Goal: Task Accomplishment & Management: Complete application form

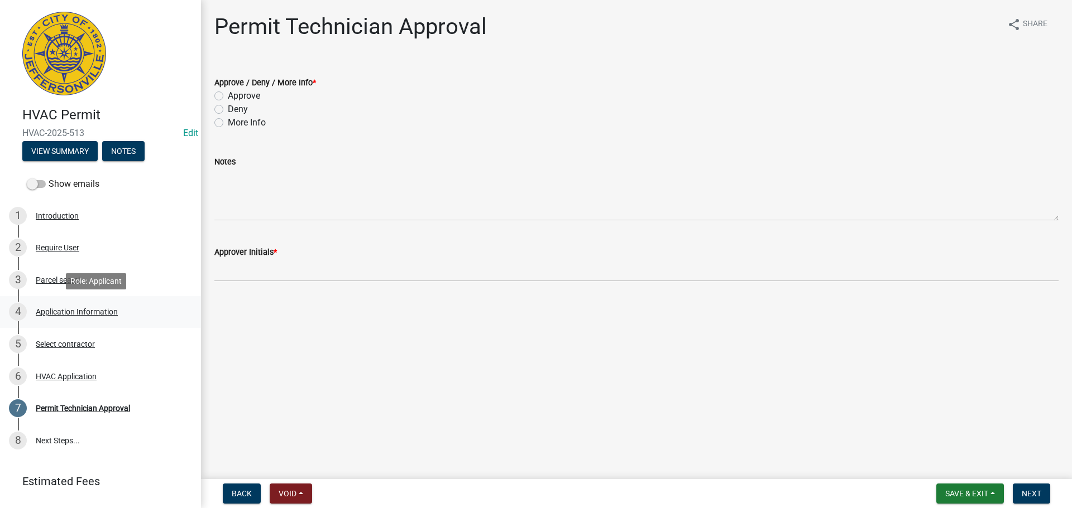
click at [93, 314] on div "Application Information" at bounding box center [77, 312] width 82 height 8
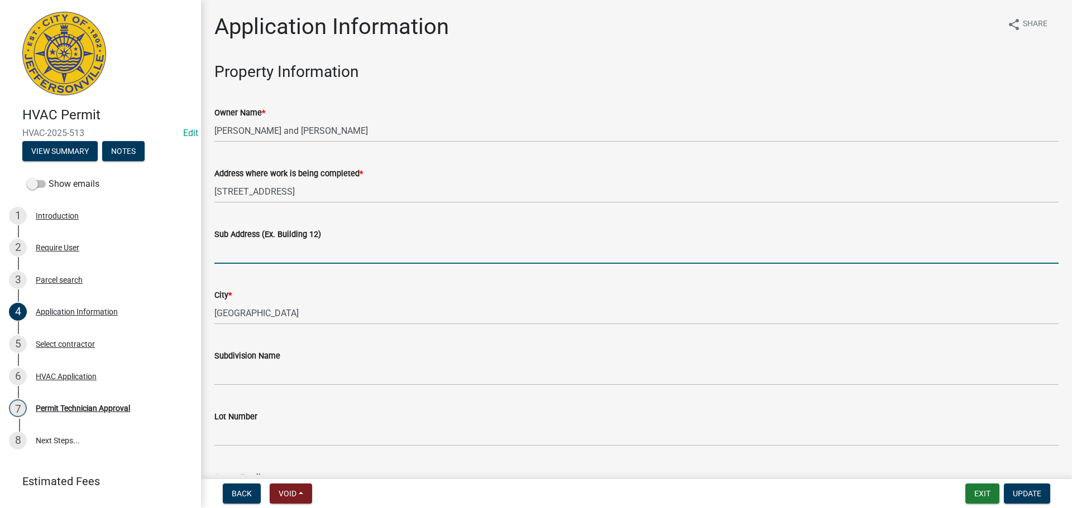
click at [303, 247] on input "Sub Address (Ex. Building 12)" at bounding box center [636, 252] width 844 height 23
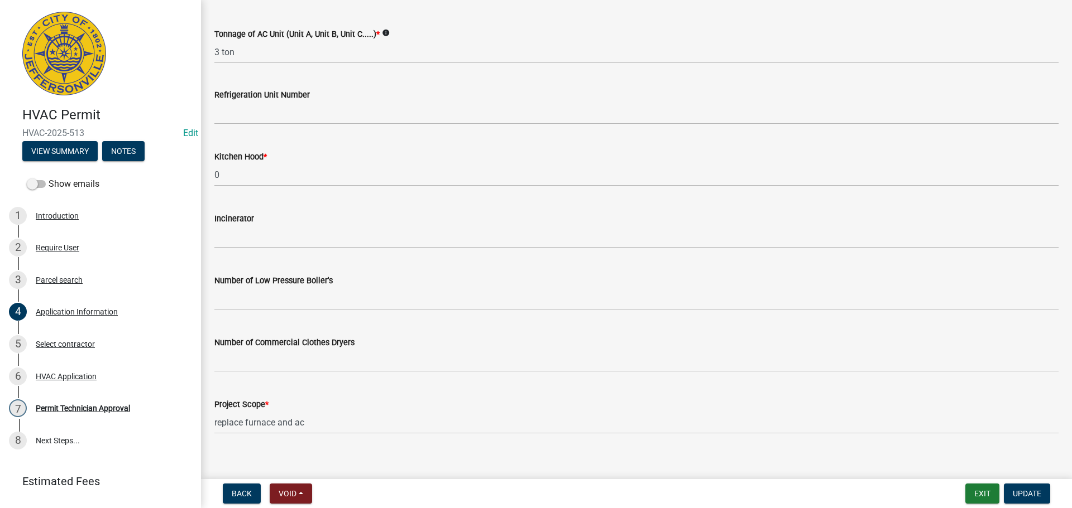
scroll to position [751, 0]
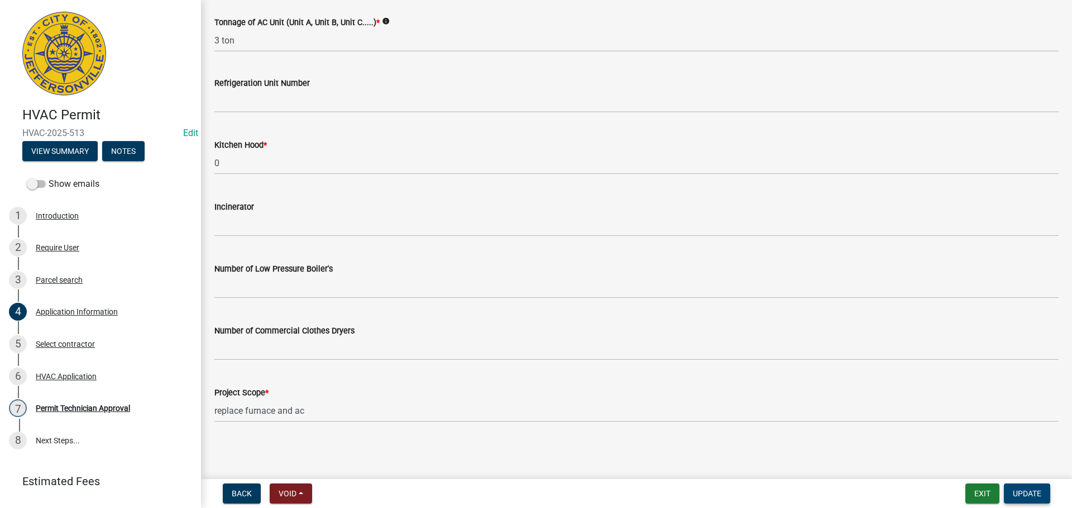
type input "2917 Chestnut Eagle Ridge"
click at [1017, 489] on span "Update" at bounding box center [1026, 493] width 28 height 9
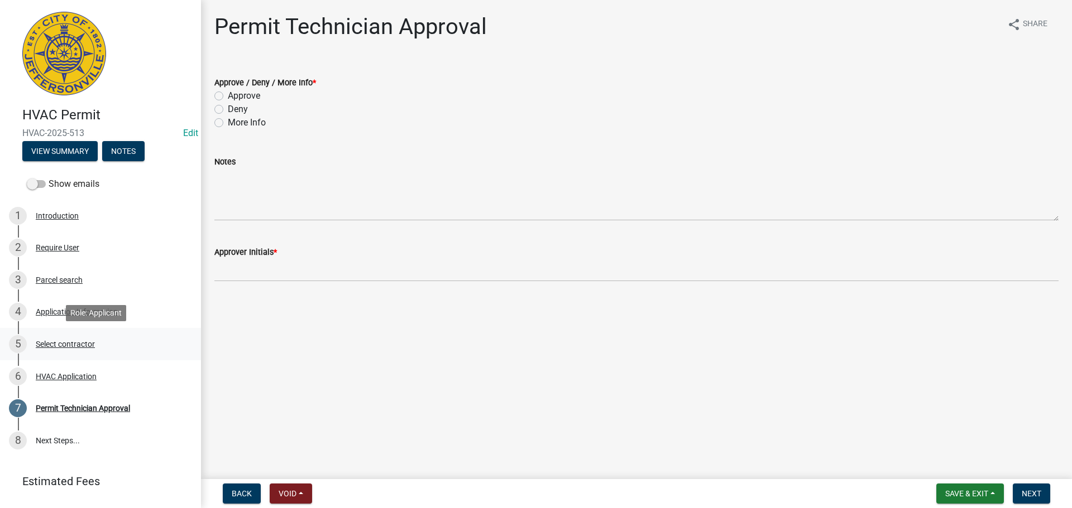
click at [77, 342] on div "Select contractor" at bounding box center [65, 344] width 59 height 8
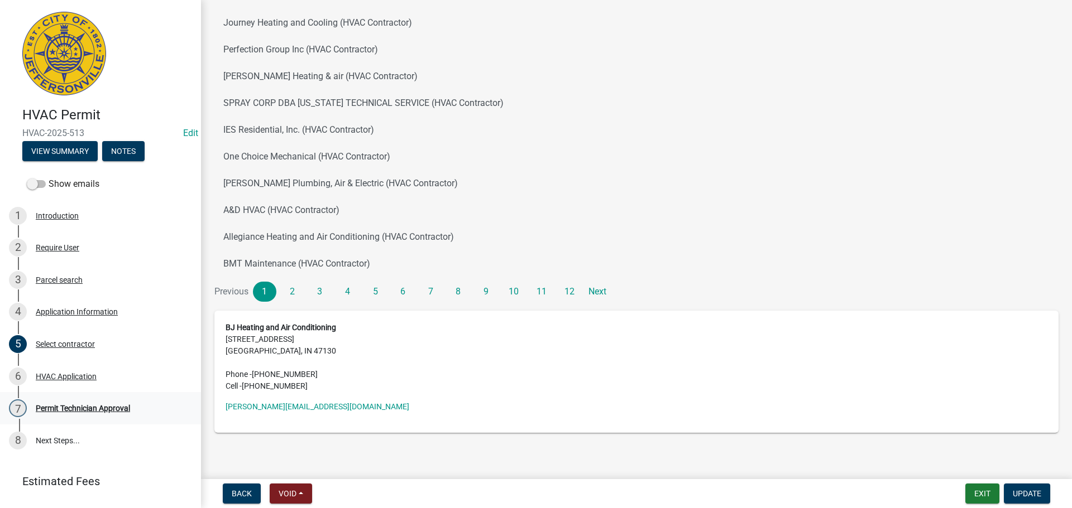
scroll to position [116, 0]
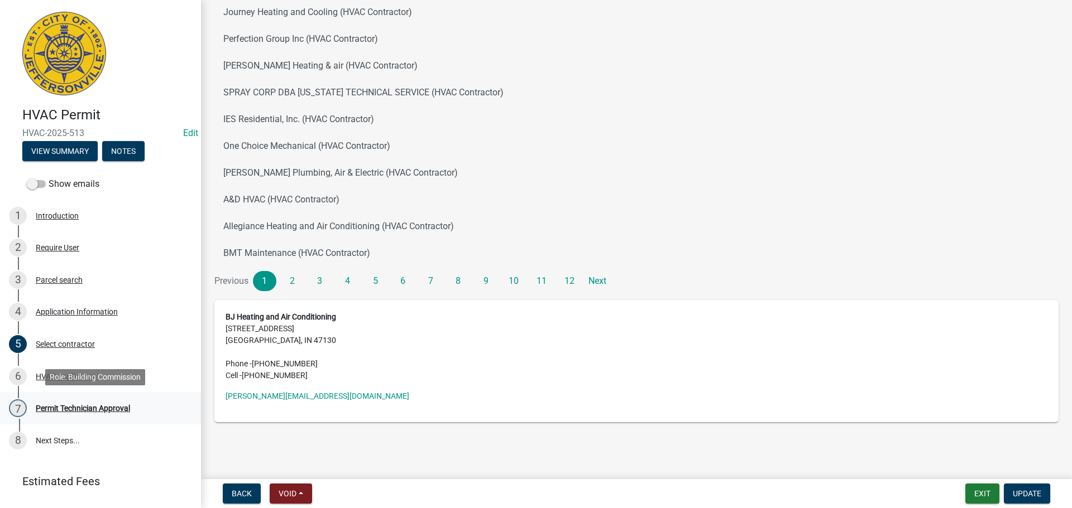
click at [71, 406] on div "Permit Technician Approval" at bounding box center [83, 409] width 94 height 8
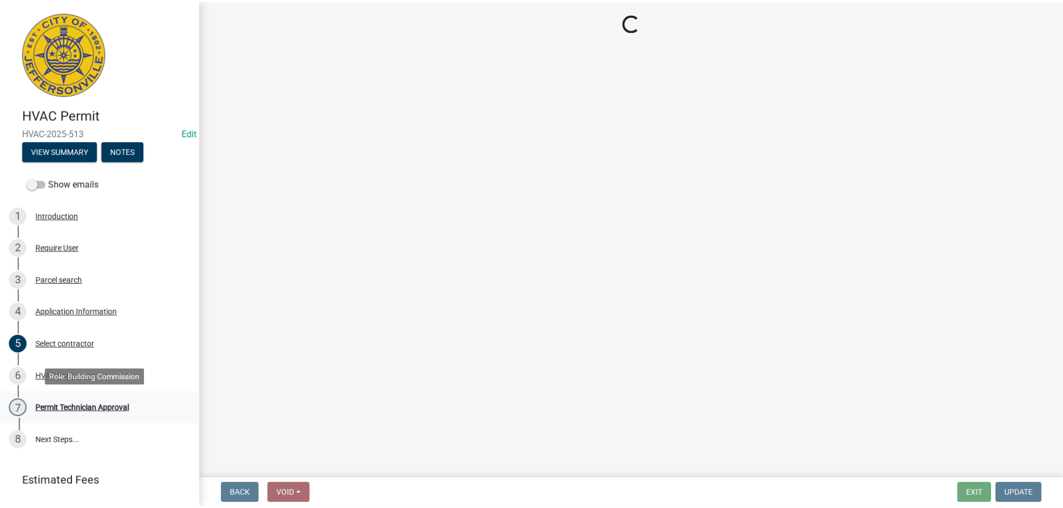
scroll to position [0, 0]
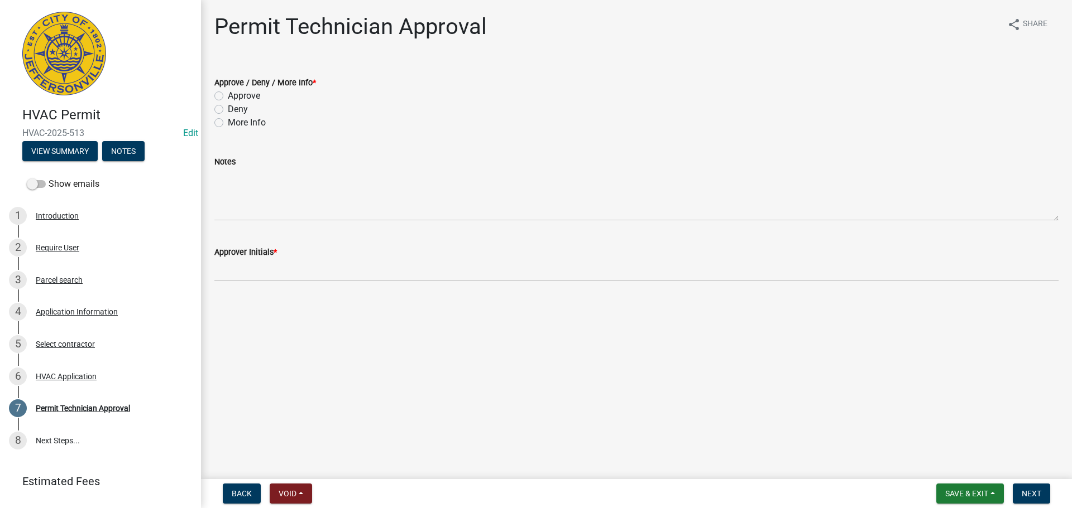
click at [228, 98] on label "Approve" at bounding box center [244, 95] width 32 height 13
click at [228, 97] on input "Approve" at bounding box center [231, 92] width 7 height 7
radio input "true"
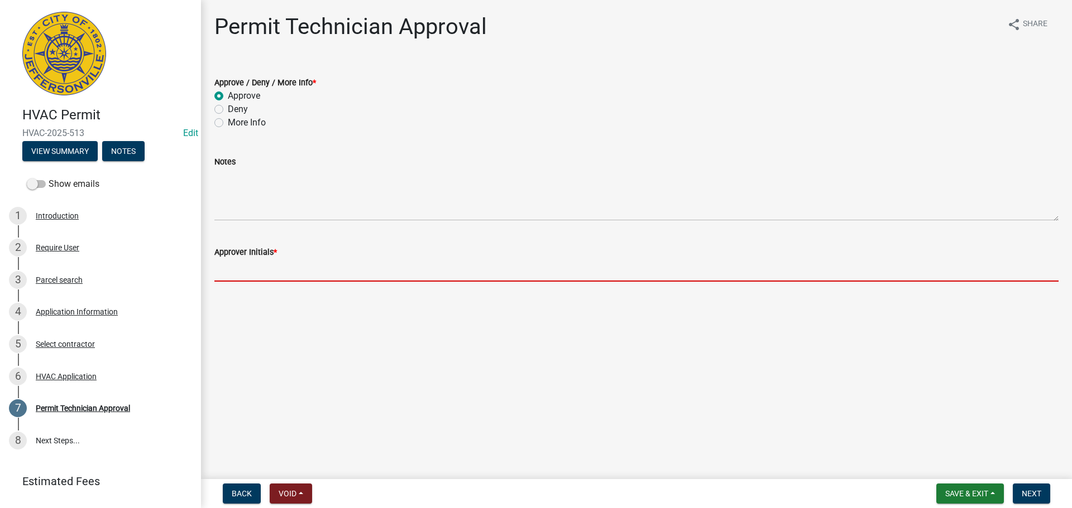
click at [241, 269] on input "Approver Initials *" at bounding box center [636, 270] width 844 height 23
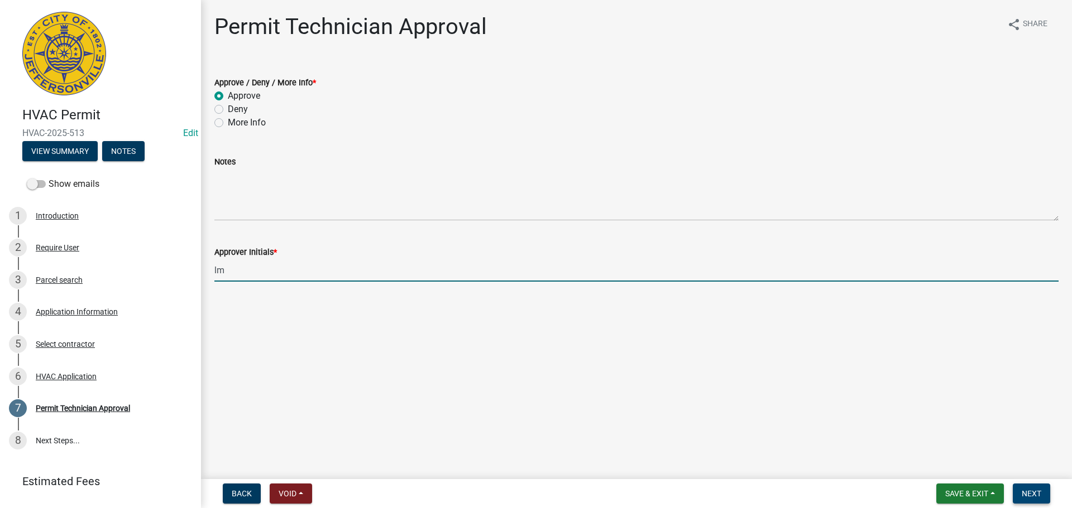
type input "lm"
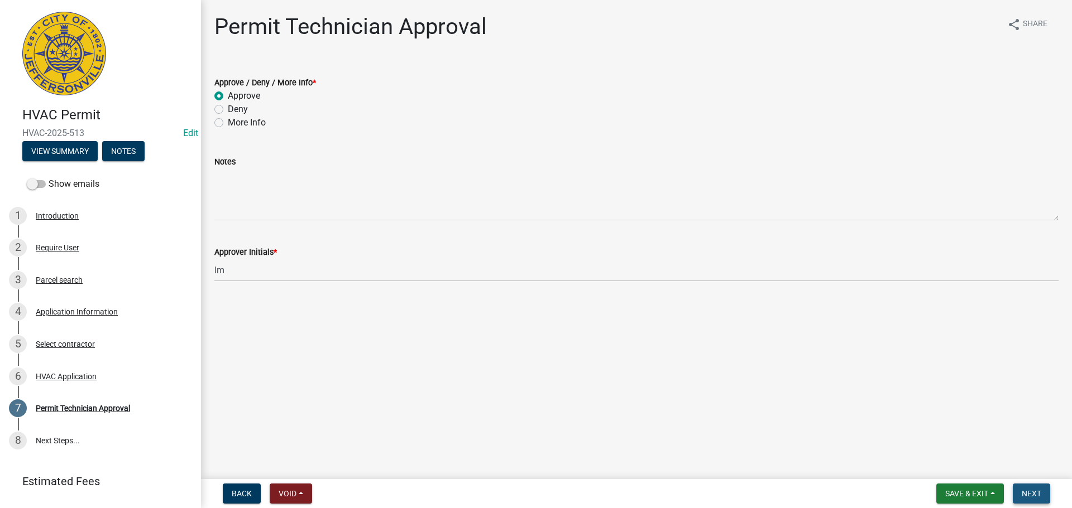
click at [1026, 492] on span "Next" at bounding box center [1031, 493] width 20 height 9
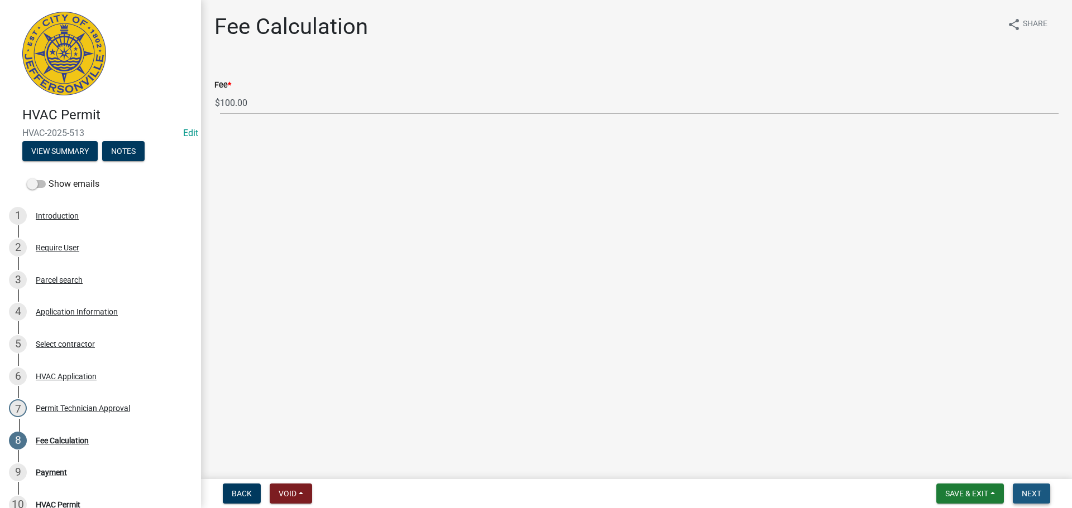
click at [1041, 490] on span "Next" at bounding box center [1031, 493] width 20 height 9
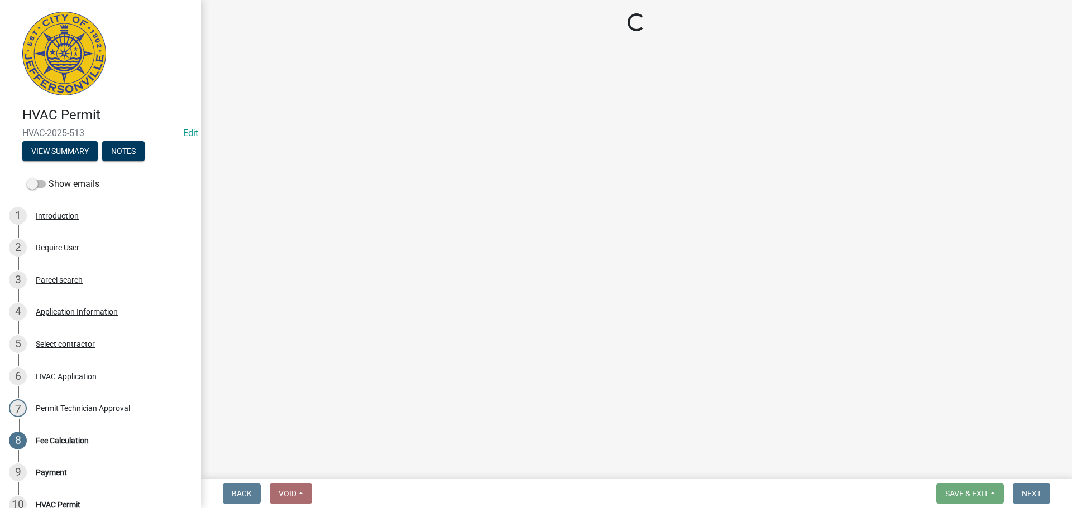
select select "3: 3"
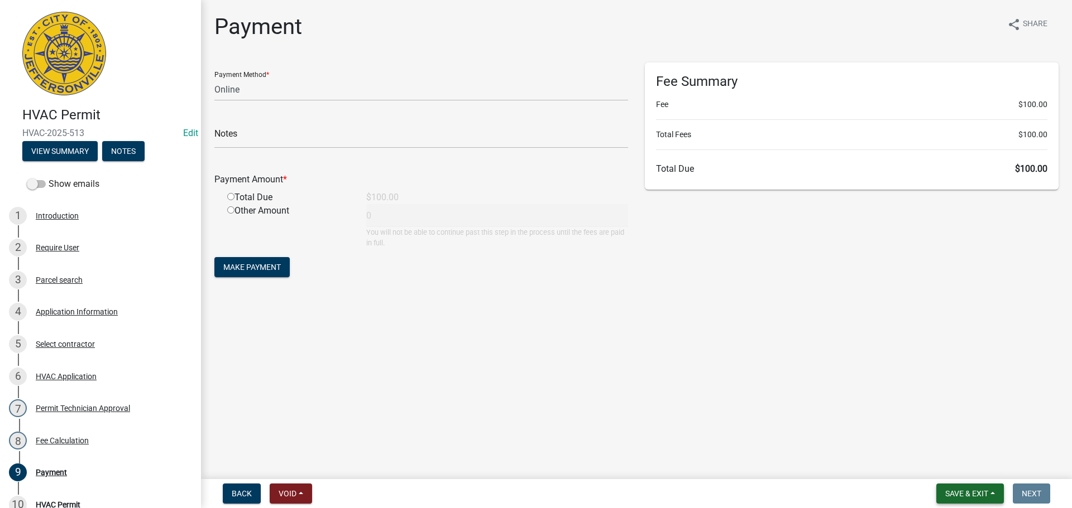
click at [971, 490] on span "Save & Exit" at bounding box center [966, 493] width 43 height 9
click at [962, 460] on button "Save & Exit" at bounding box center [958, 464] width 89 height 27
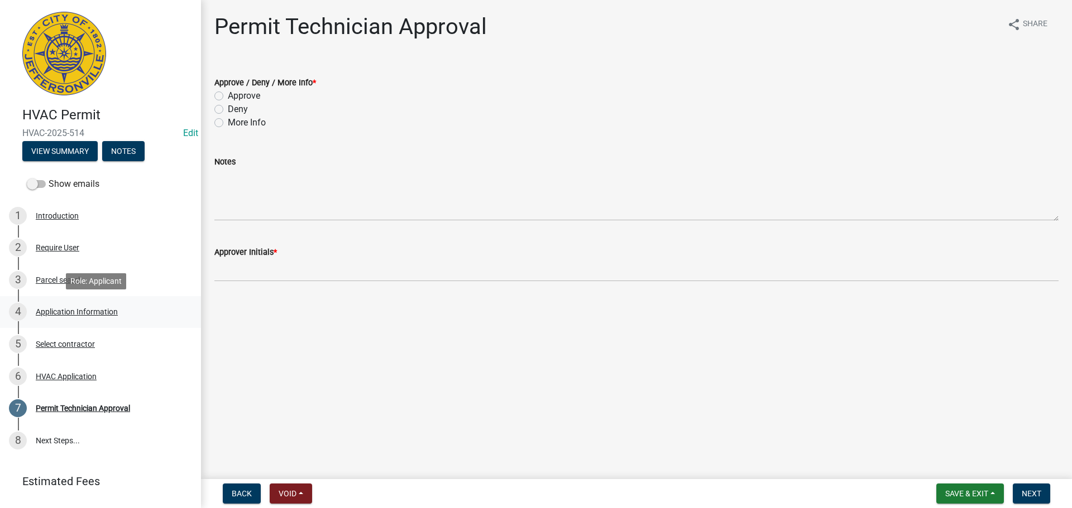
click at [68, 313] on div "Application Information" at bounding box center [77, 312] width 82 height 8
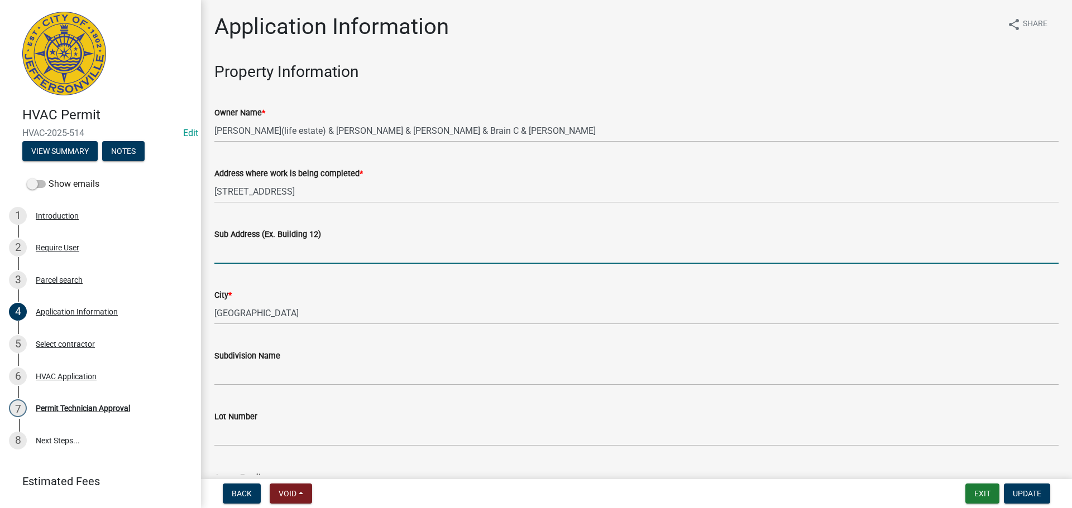
click at [285, 251] on input "Sub Address (Ex. Building 12)" at bounding box center [636, 252] width 844 height 23
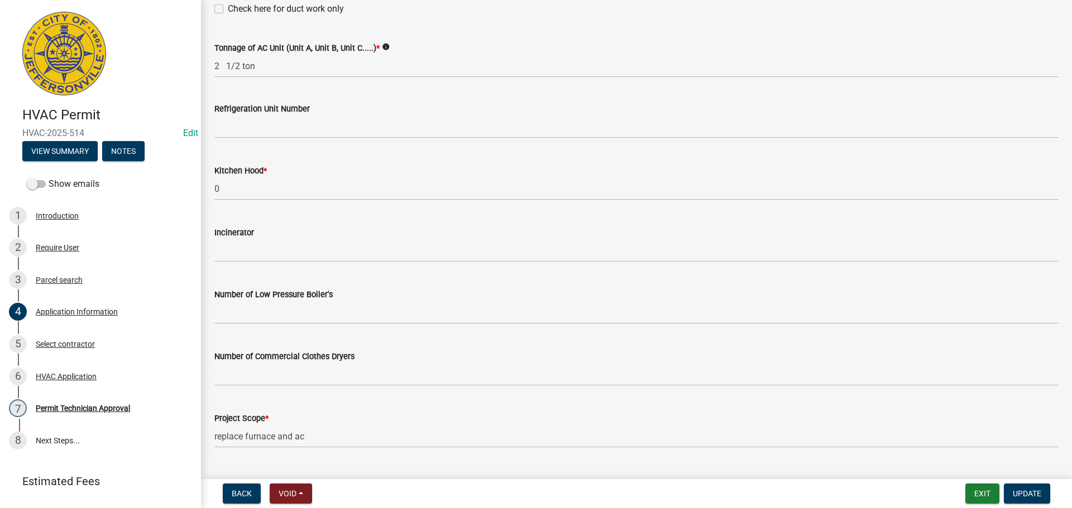
scroll to position [751, 0]
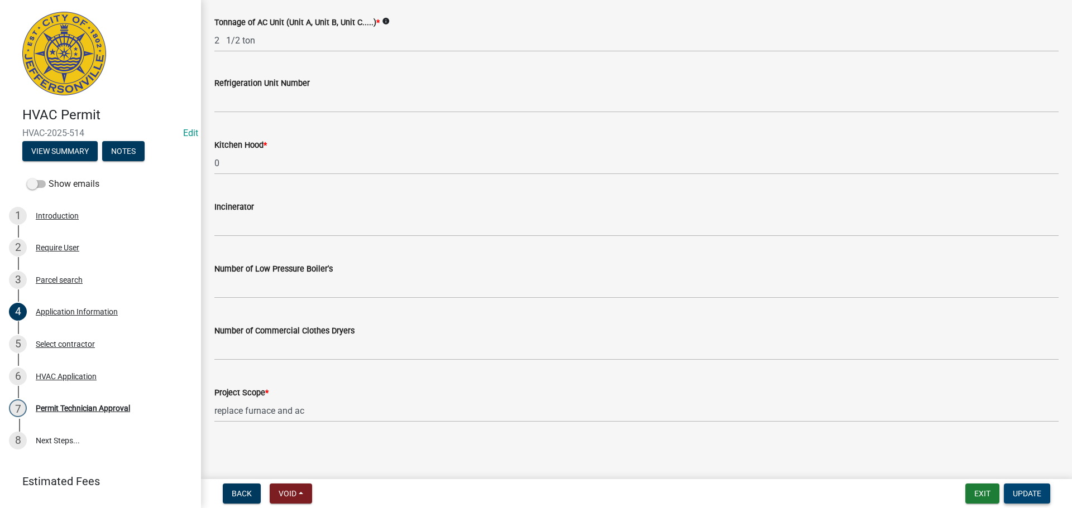
type input "[STREET_ADDRESS]"
click at [1019, 491] on span "Update" at bounding box center [1026, 493] width 28 height 9
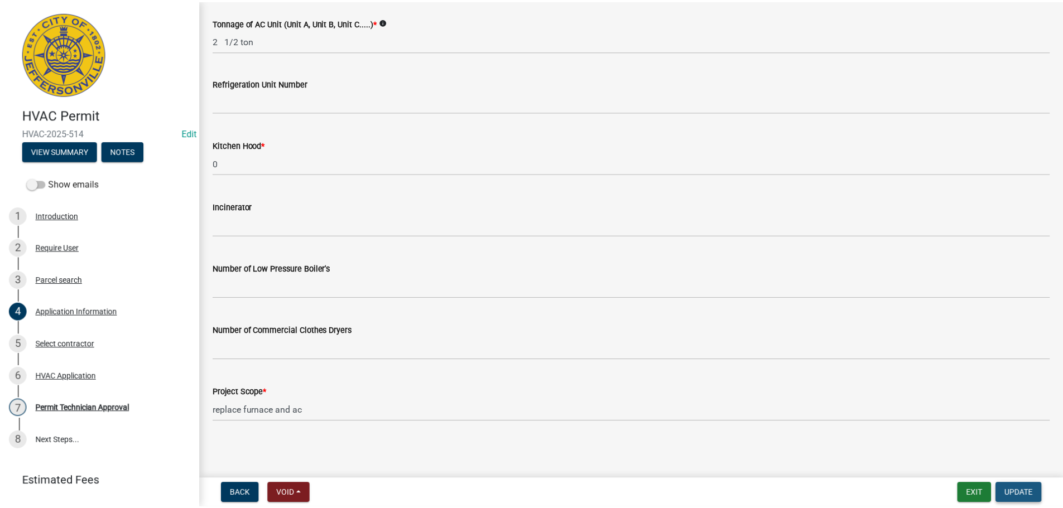
scroll to position [0, 0]
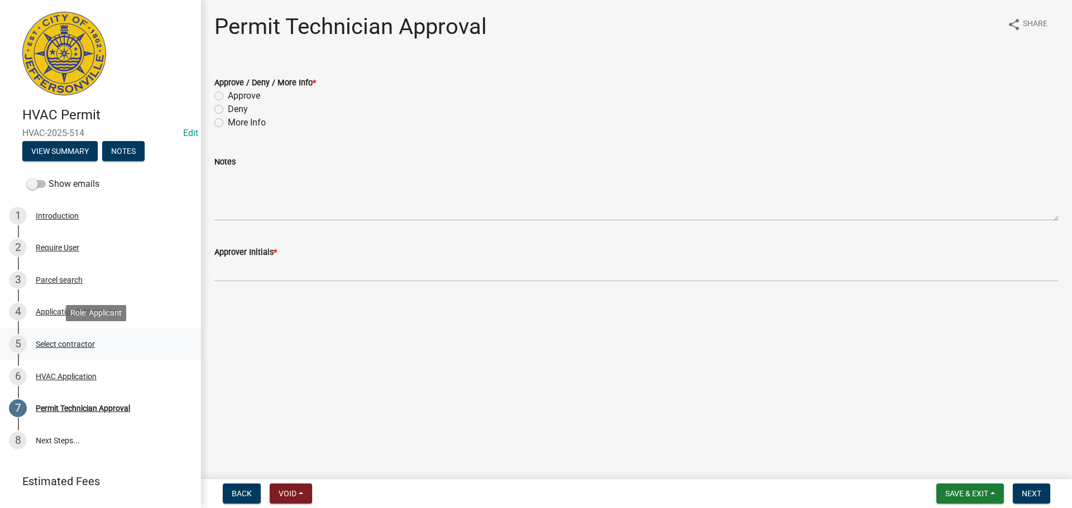
click at [51, 344] on div "Select contractor" at bounding box center [65, 344] width 59 height 8
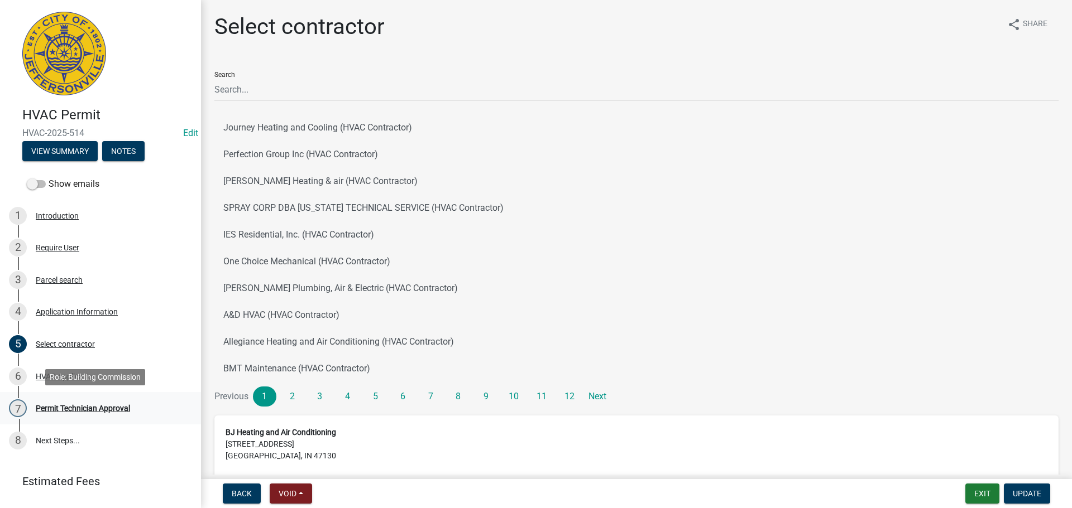
click at [55, 407] on div "Permit Technician Approval" at bounding box center [83, 409] width 94 height 8
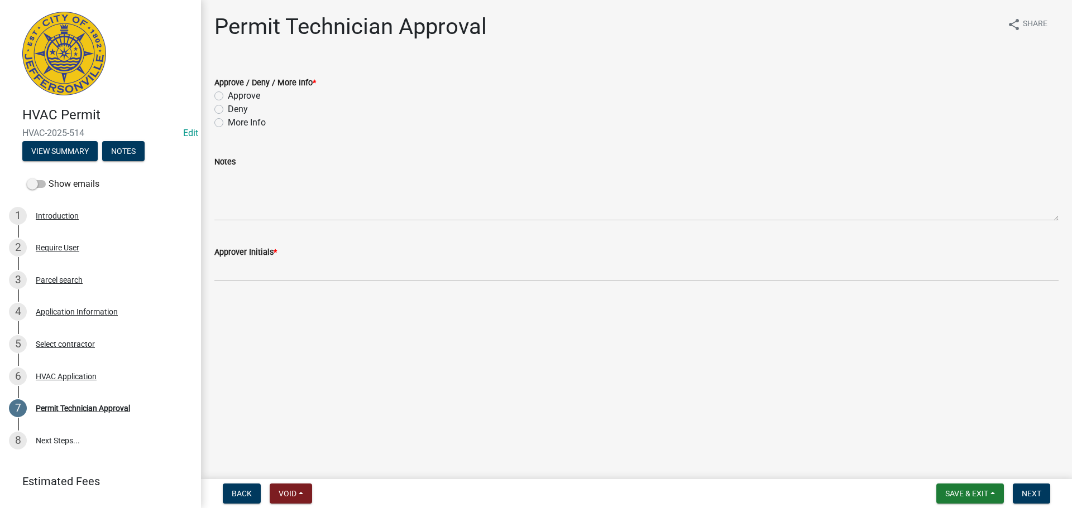
click at [213, 98] on div "Approve / Deny / More Info * Approve Deny More Info" at bounding box center [636, 96] width 861 height 67
click at [228, 98] on label "Approve" at bounding box center [244, 95] width 32 height 13
click at [228, 97] on input "Approve" at bounding box center [231, 92] width 7 height 7
radio input "true"
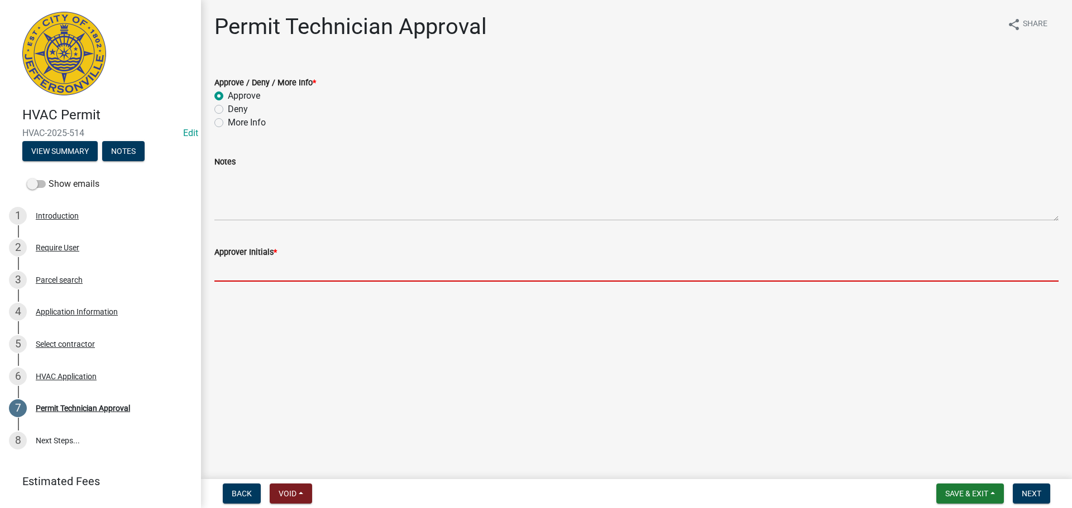
click at [252, 270] on input "Approver Initials *" at bounding box center [636, 270] width 844 height 23
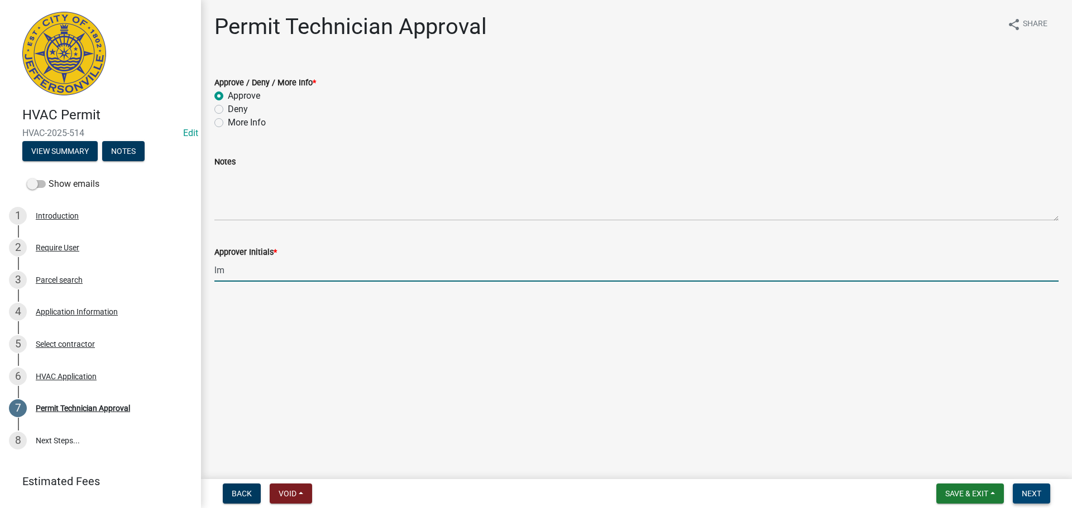
type input "lm"
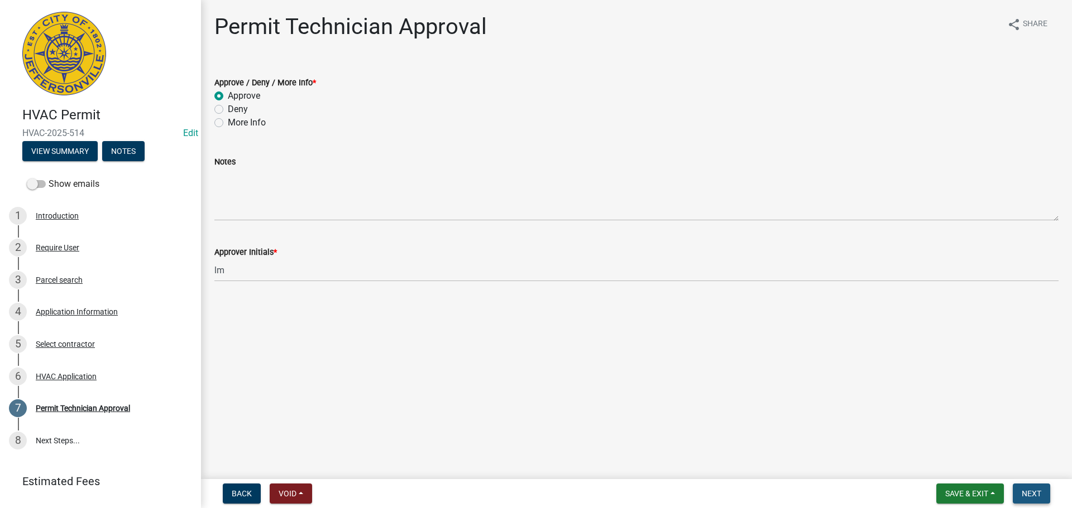
click at [1036, 492] on span "Next" at bounding box center [1031, 493] width 20 height 9
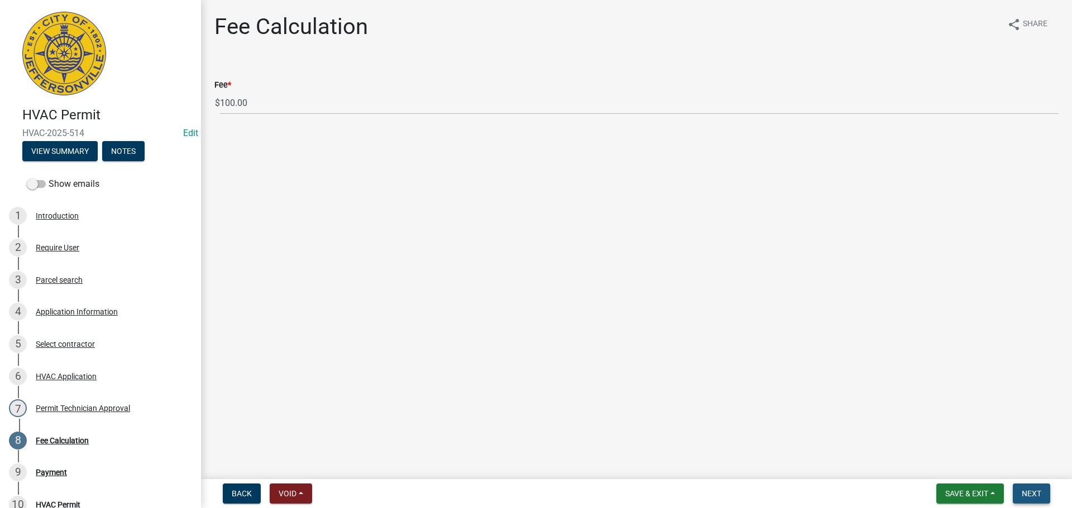
click at [1032, 494] on span "Next" at bounding box center [1031, 493] width 20 height 9
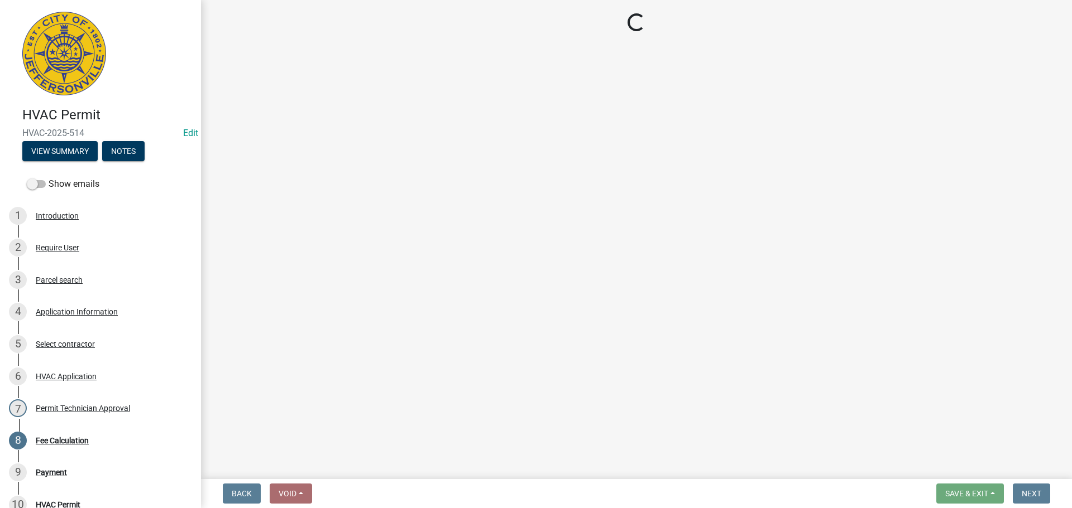
select select "3: 3"
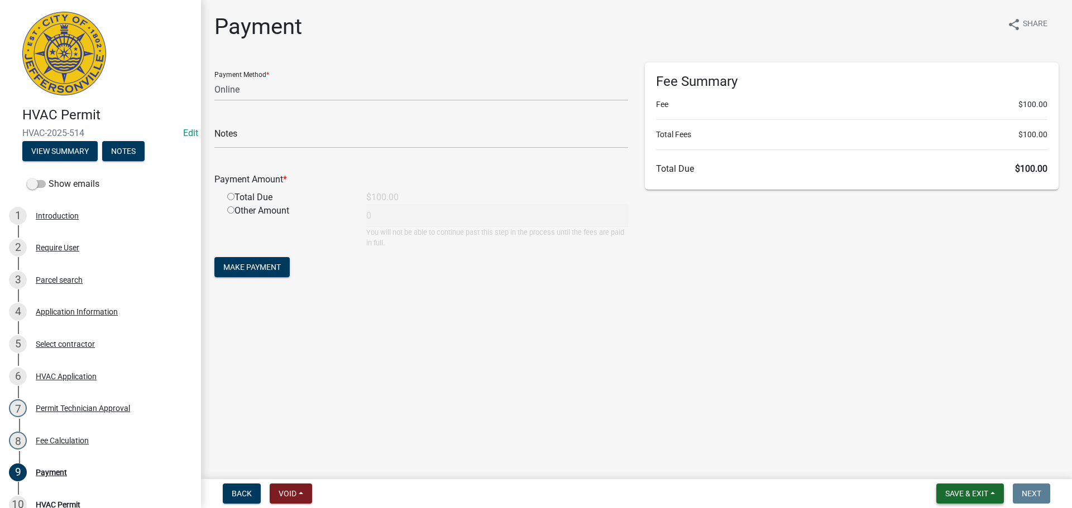
click at [976, 488] on button "Save & Exit" at bounding box center [970, 494] width 68 height 20
click at [971, 467] on button "Save & Exit" at bounding box center [958, 464] width 89 height 27
